Goal: Information Seeking & Learning: Learn about a topic

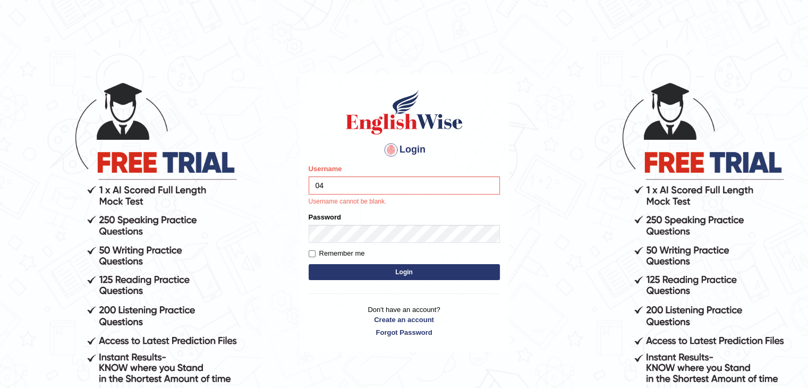
type input "0474579991"
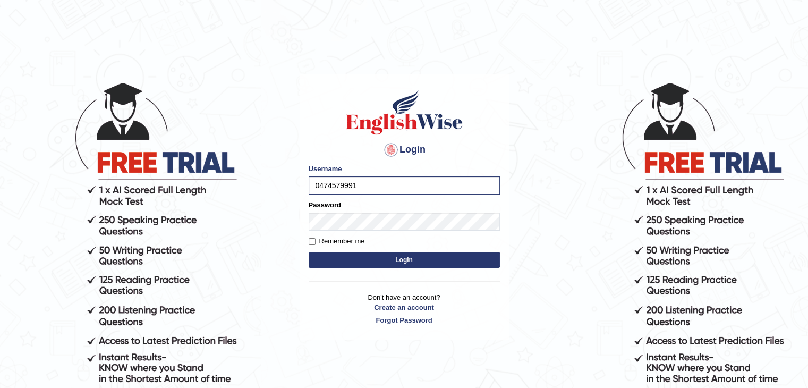
click at [374, 265] on button "Login" at bounding box center [404, 260] width 191 height 16
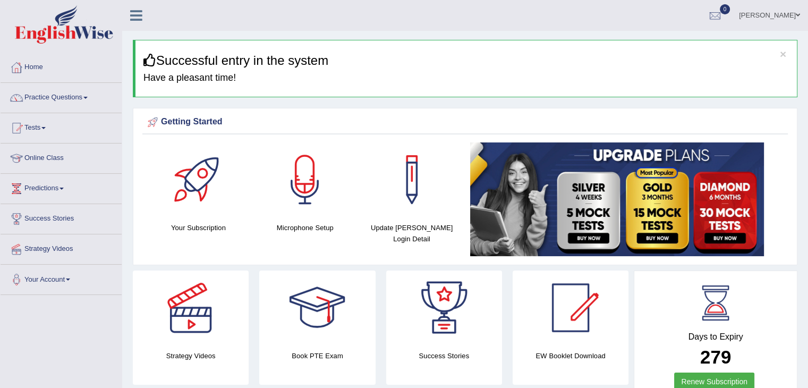
click at [43, 158] on link "Online Class" at bounding box center [61, 156] width 121 height 27
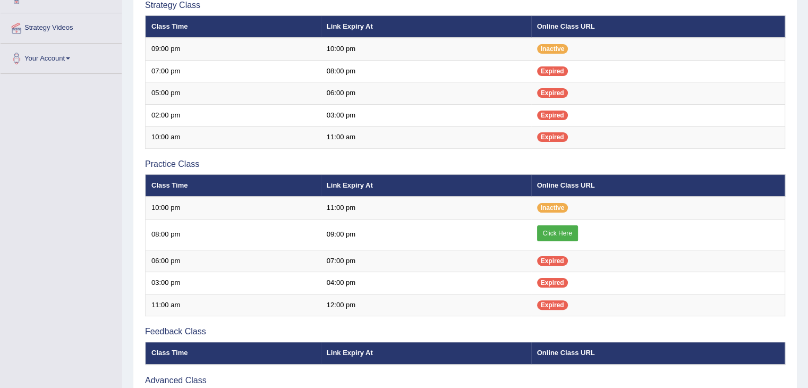
scroll to position [220, 0]
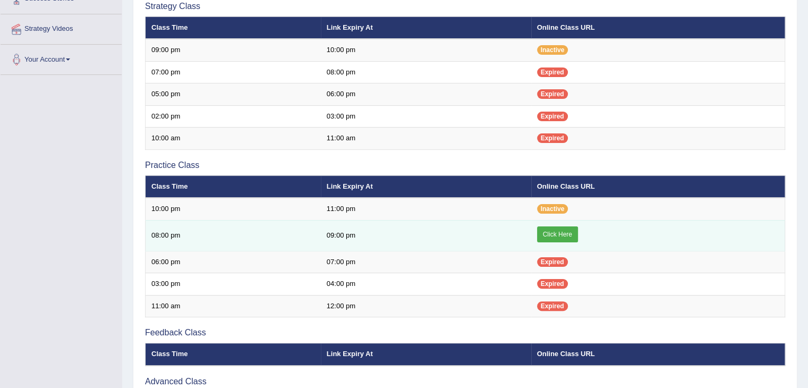
click at [553, 228] on link "Click Here" at bounding box center [557, 234] width 41 height 16
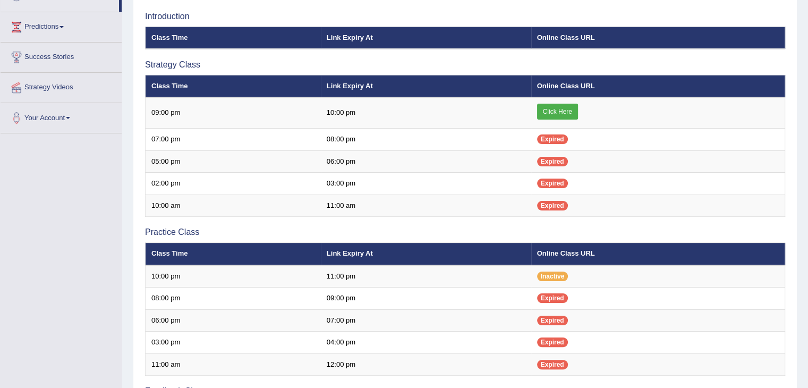
scroll to position [220, 0]
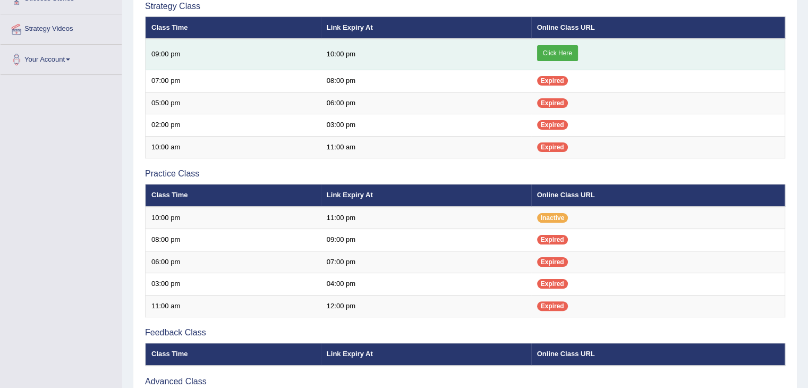
click at [549, 49] on link "Click Here" at bounding box center [557, 53] width 41 height 16
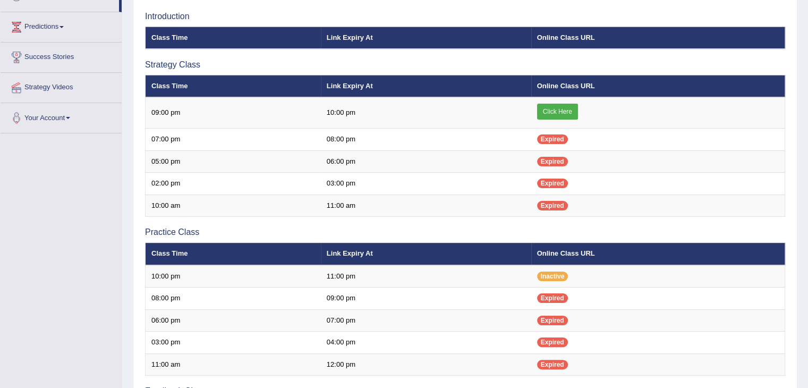
scroll to position [164, 0]
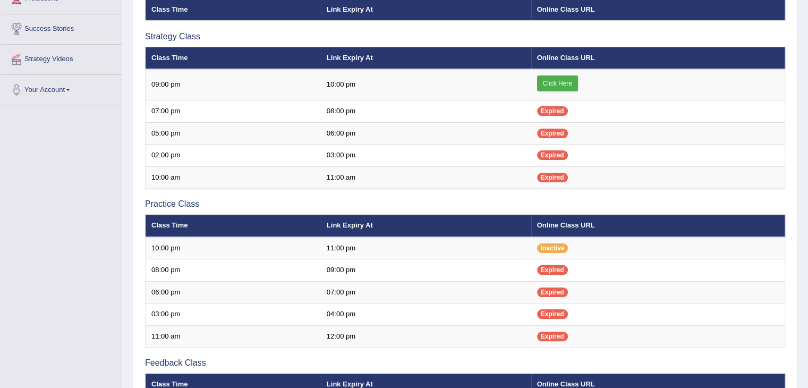
scroll to position [164, 0]
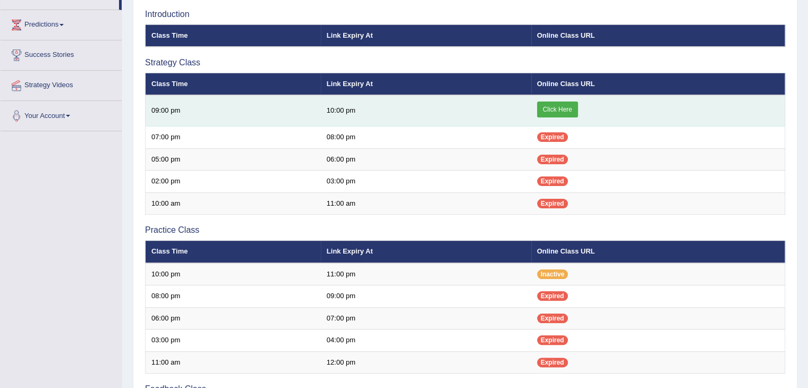
click at [548, 104] on link "Click Here" at bounding box center [557, 109] width 41 height 16
